Goal: Task Accomplishment & Management: Complete application form

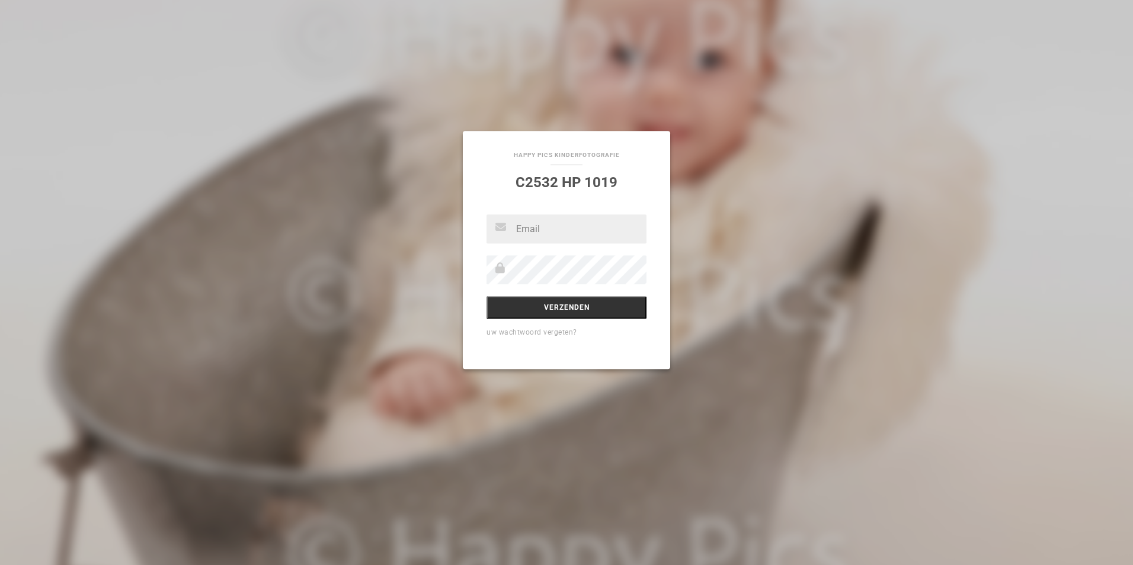
paste input "moorman.tenvoorde@gmail.com"
type input "moorman.tenvoorde@gmail.commoorman.tenvoorde@gmail.com"
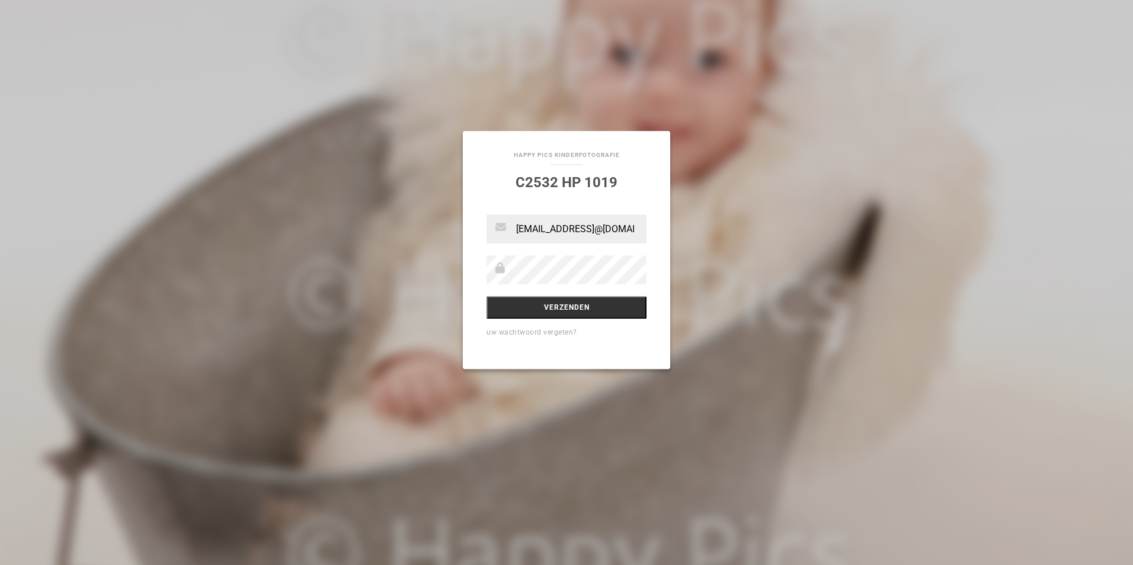
click at [575, 321] on div "moorman.tenvoorde@gmail.commoorman.tenvoorde@gmail.com Verzenden uw wachtwoord …" at bounding box center [566, 291] width 207 height 155
click at [575, 309] on input "Verzenden" at bounding box center [566, 307] width 160 height 23
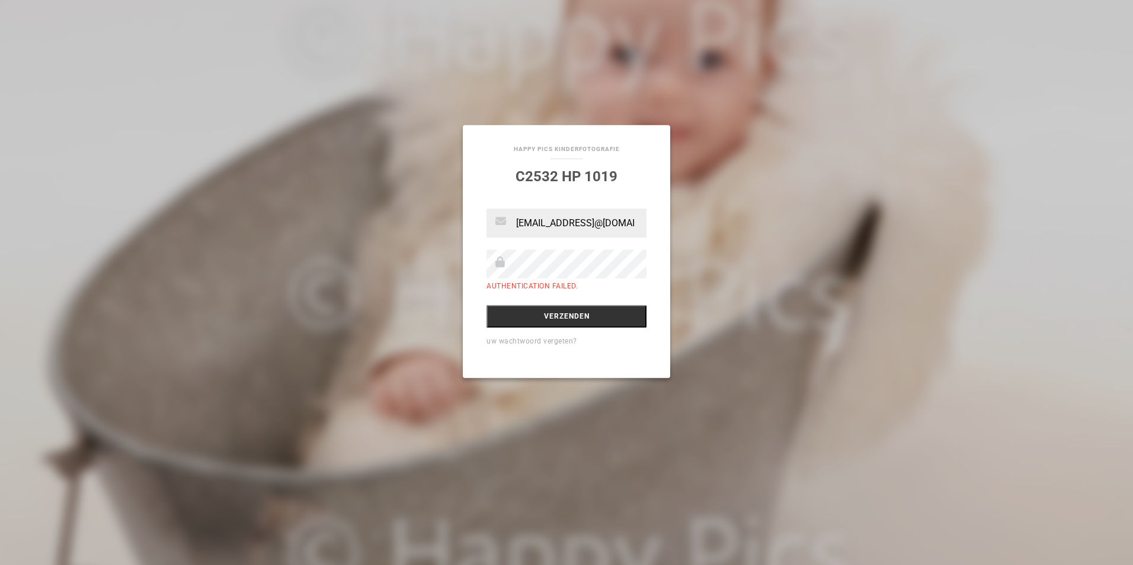
click at [608, 224] on input "moorman.tenvoorde@gmail.commoorman.tenvoorde@gmail.com" at bounding box center [566, 223] width 160 height 29
type input "[EMAIL_ADDRESS]@[DOMAIN_NAME]"
click at [576, 313] on input "Verzenden" at bounding box center [566, 316] width 160 height 23
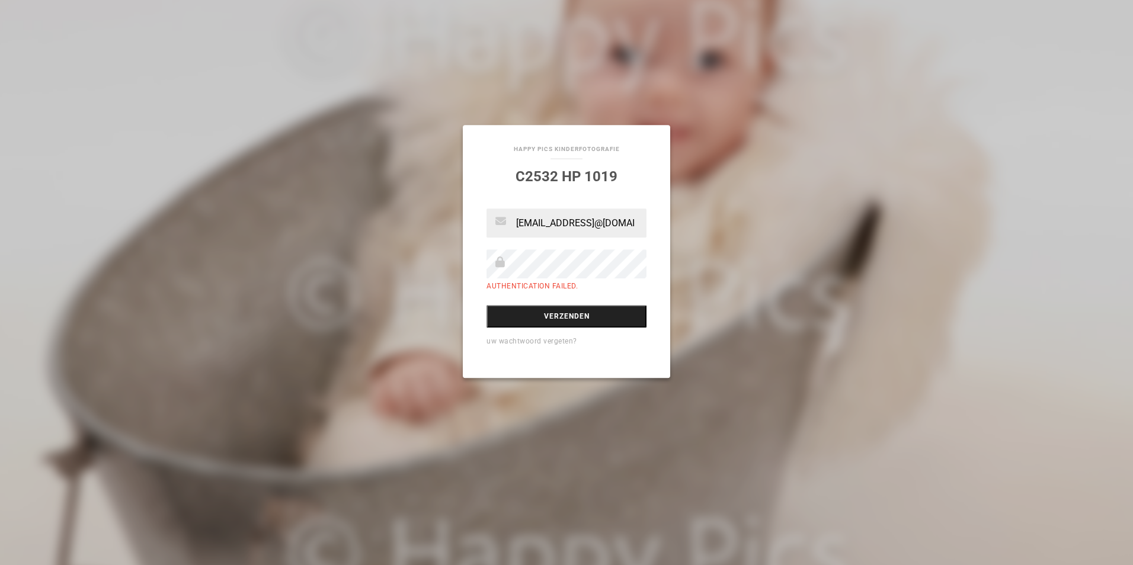
click at [566, 312] on input "Verzenden" at bounding box center [566, 316] width 160 height 23
